Goal: Information Seeking & Learning: Learn about a topic

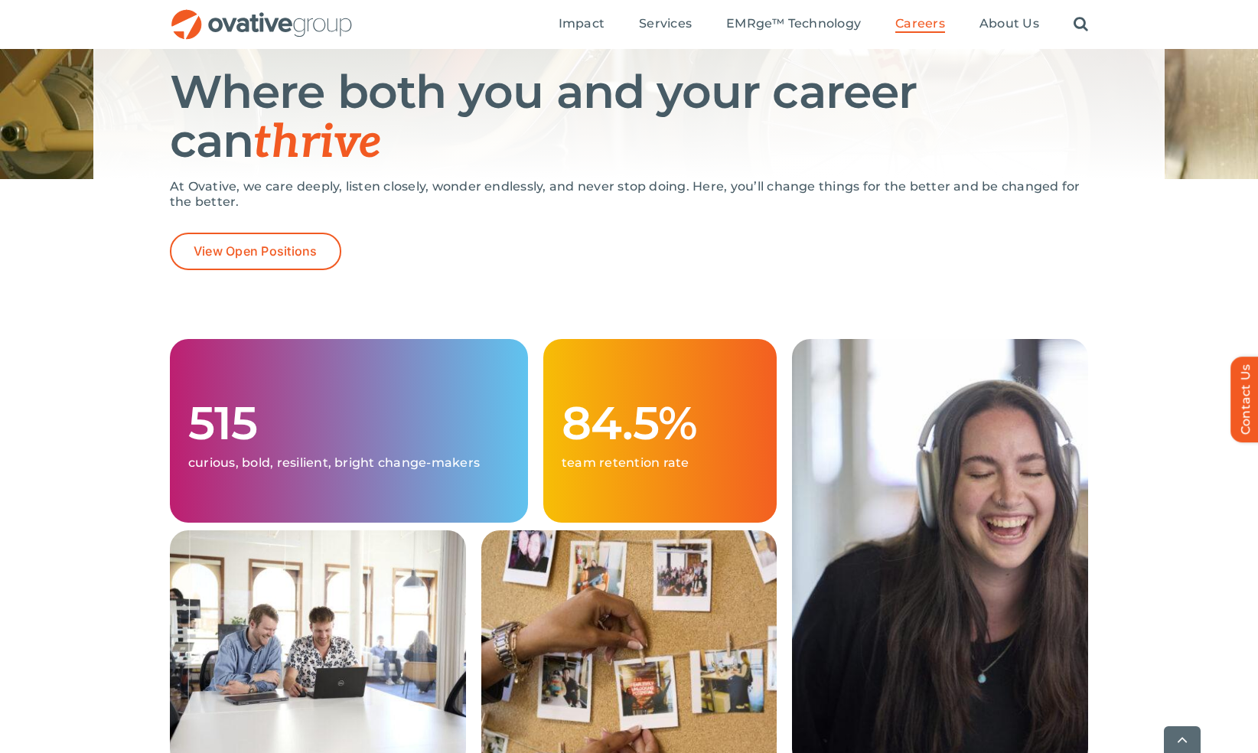
scroll to position [196, 0]
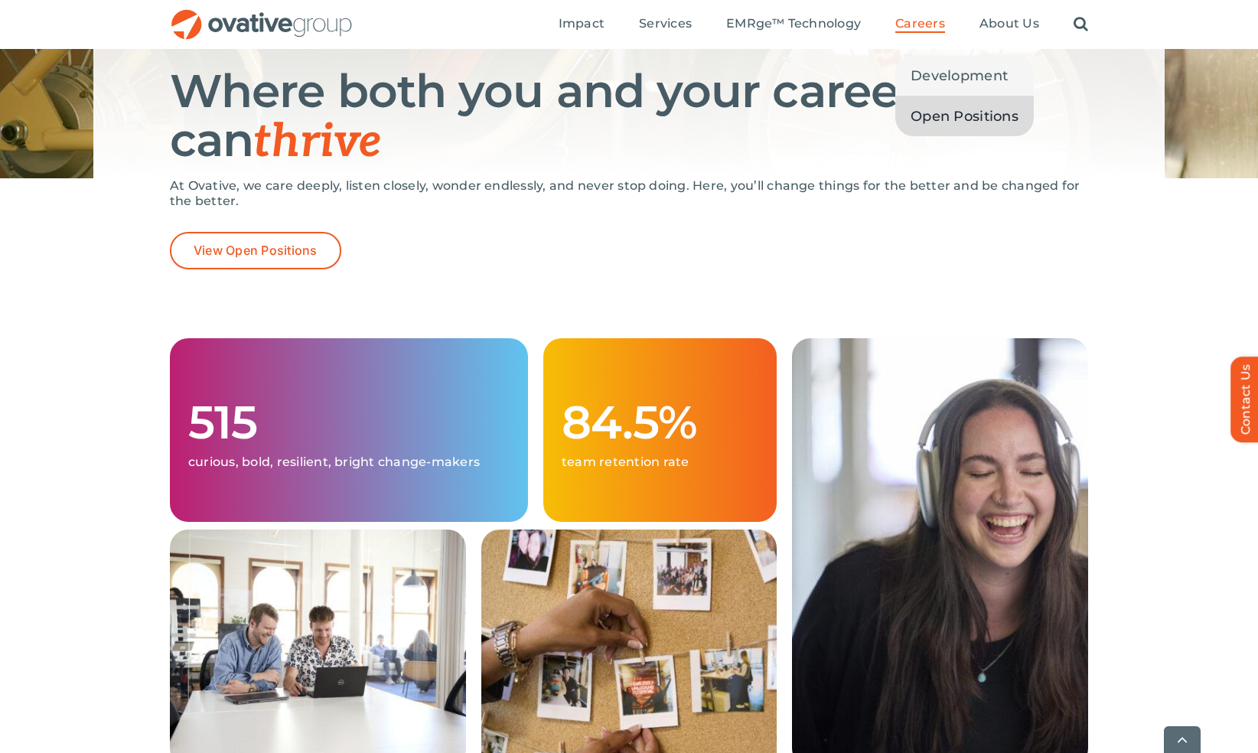
click at [955, 120] on span "Open Positions" at bounding box center [964, 116] width 108 height 21
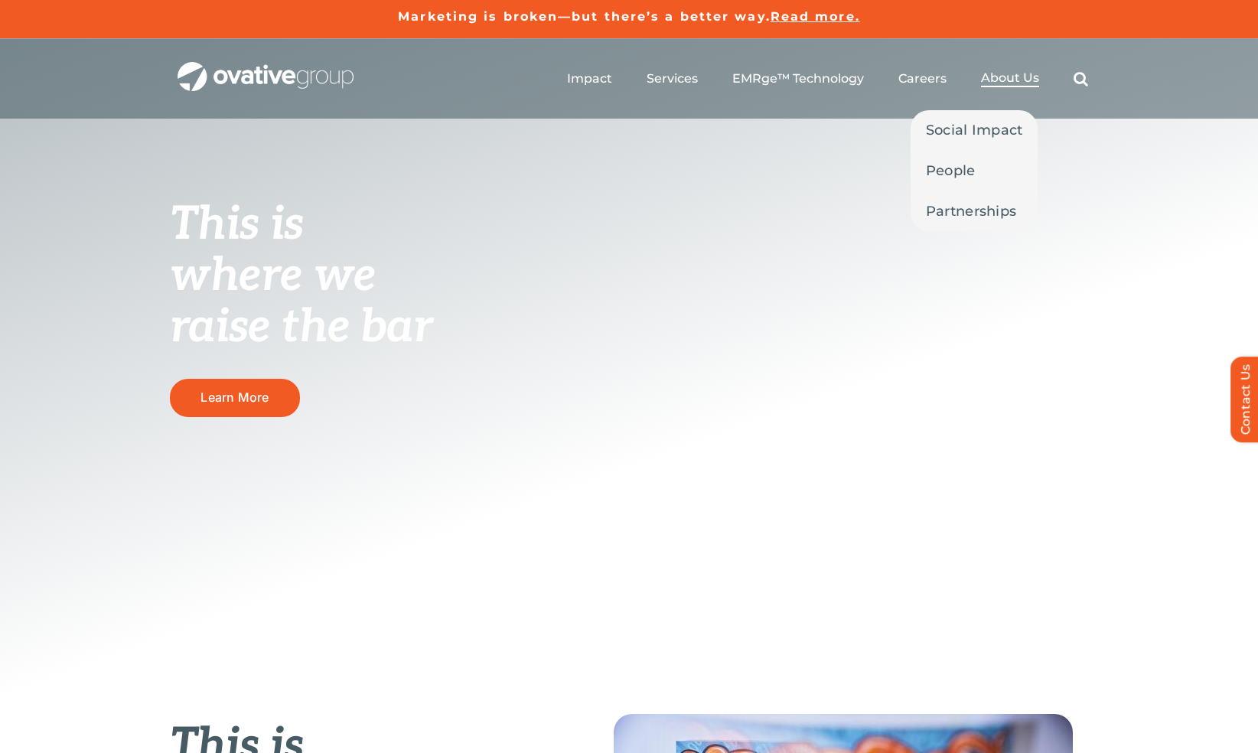
click at [1022, 74] on span "About Us" at bounding box center [1010, 77] width 58 height 15
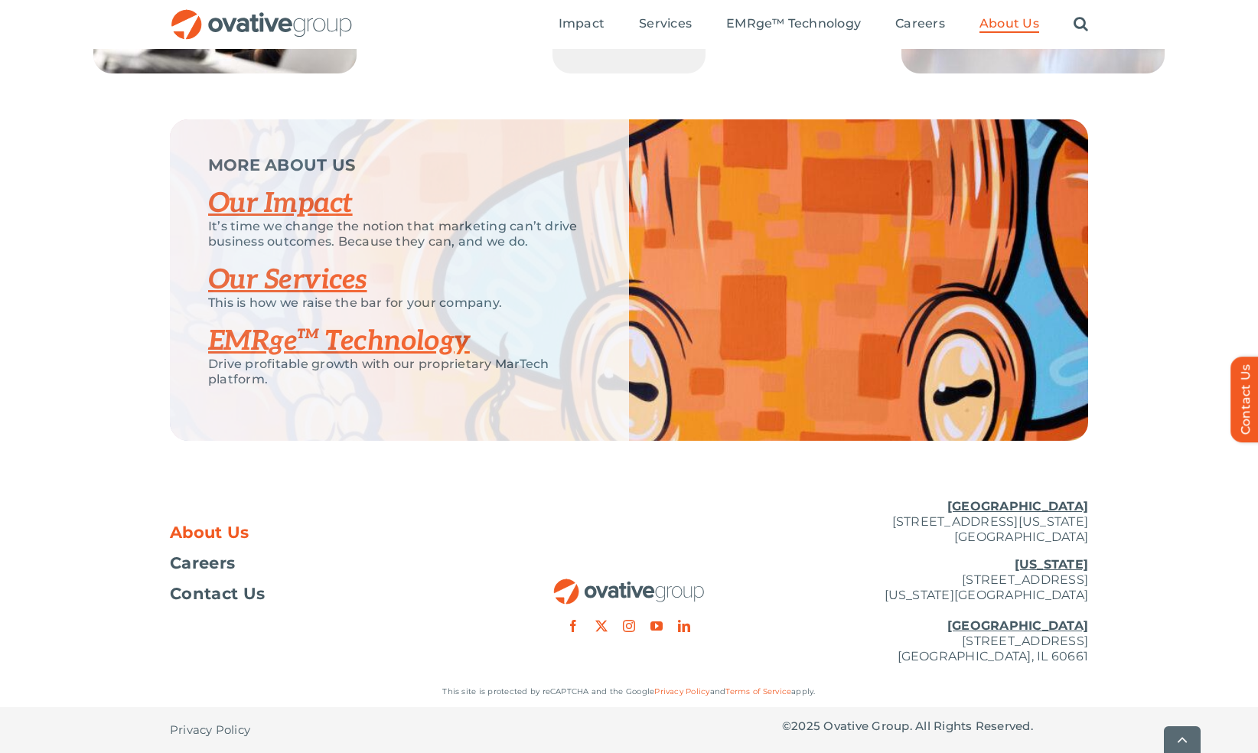
scroll to position [3166, 0]
